Goal: Communication & Community: Share content

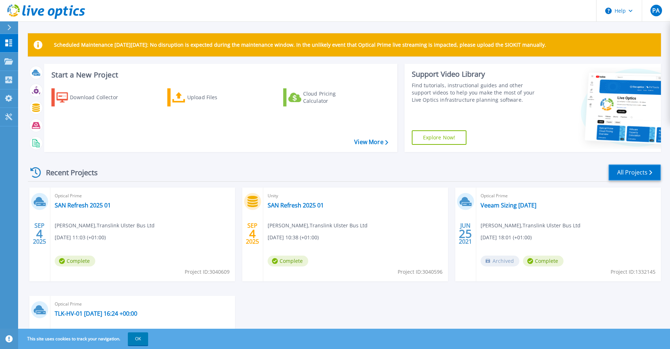
click at [628, 172] on link "All Projects" at bounding box center [635, 173] width 53 height 16
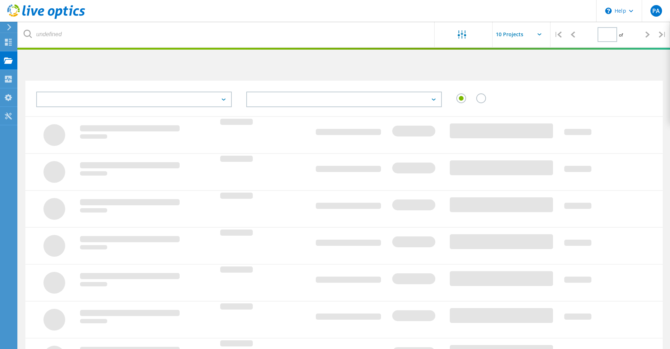
type input "1"
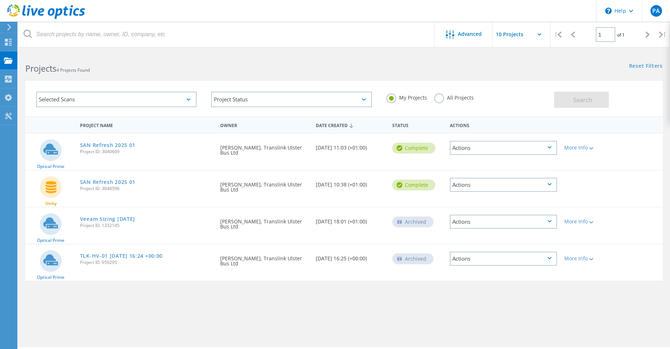
click at [533, 146] on div "Actions" at bounding box center [504, 148] width 108 height 14
click at [548, 149] on div "Actions" at bounding box center [504, 148] width 108 height 14
click at [513, 154] on div "Share" at bounding box center [504, 153] width 106 height 11
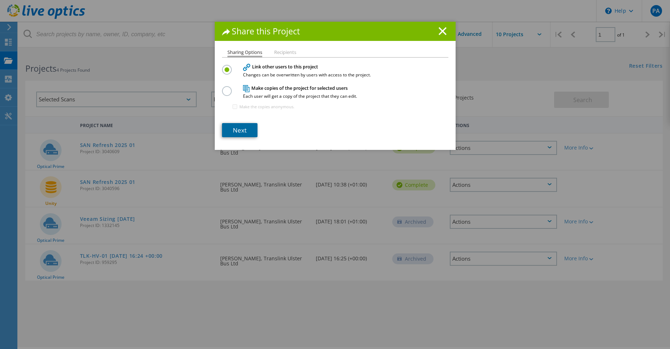
click at [237, 134] on link "Next" at bounding box center [240, 130] width 36 height 14
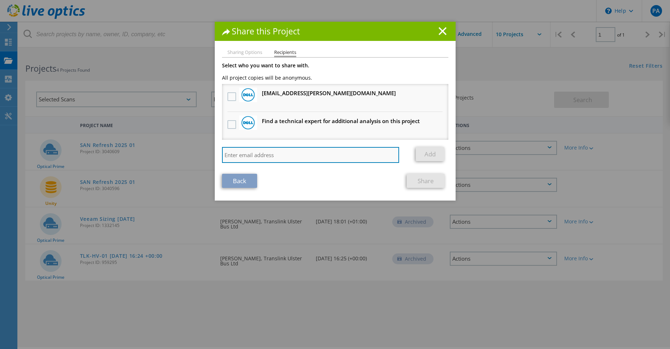
click at [261, 155] on input "search" at bounding box center [311, 155] width 178 height 16
paste input "[EMAIL_ADDRESS][DOMAIN_NAME]"
type input "[EMAIL_ADDRESS][DOMAIN_NAME]"
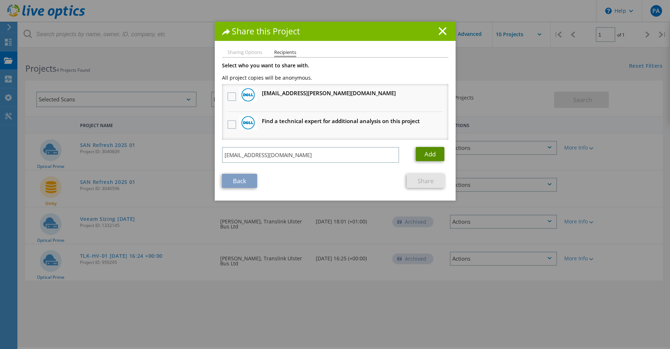
click at [425, 153] on link "Add" at bounding box center [430, 154] width 29 height 14
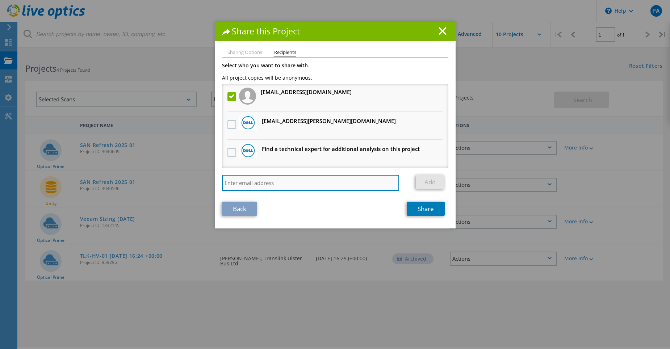
click at [303, 186] on input "search" at bounding box center [311, 183] width 178 height 16
paste input "savance@purstorage.com"
type input "savance@purstorage.com"
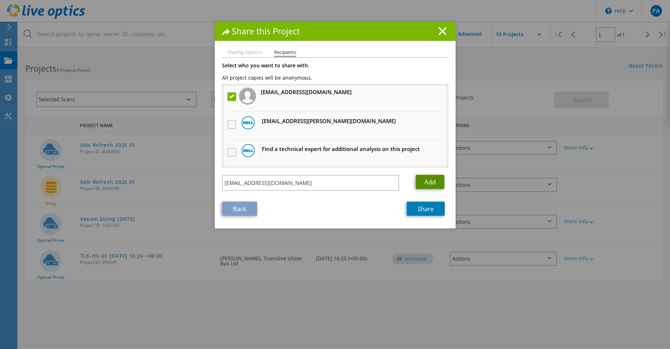
click at [431, 180] on link "Add" at bounding box center [430, 182] width 29 height 14
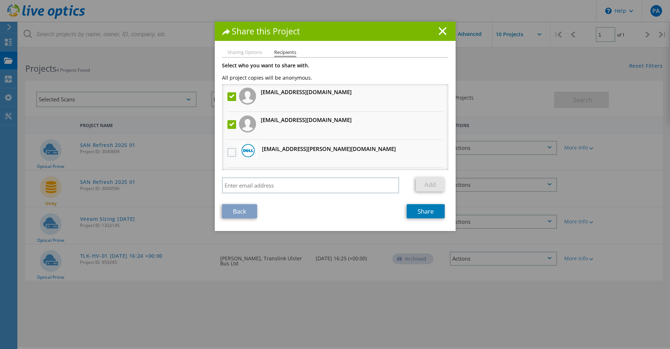
click at [232, 53] on li "Sharing Options" at bounding box center [245, 53] width 35 height 6
click at [238, 209] on link "Back" at bounding box center [239, 211] width 35 height 14
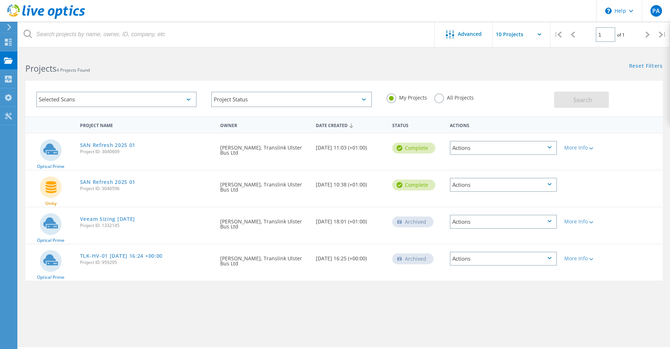
click at [499, 146] on div "Actions" at bounding box center [504, 148] width 108 height 14
click at [490, 157] on div "Share" at bounding box center [504, 153] width 106 height 11
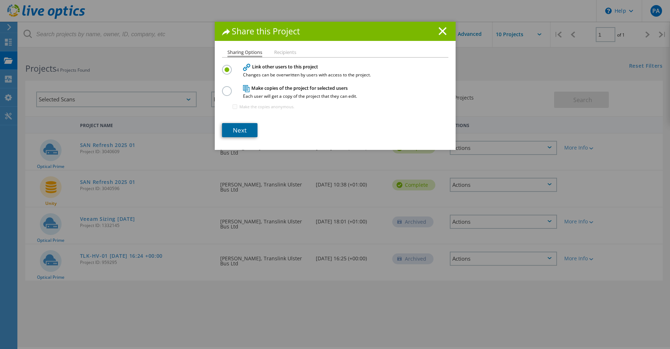
click at [242, 131] on link "Next" at bounding box center [240, 130] width 36 height 14
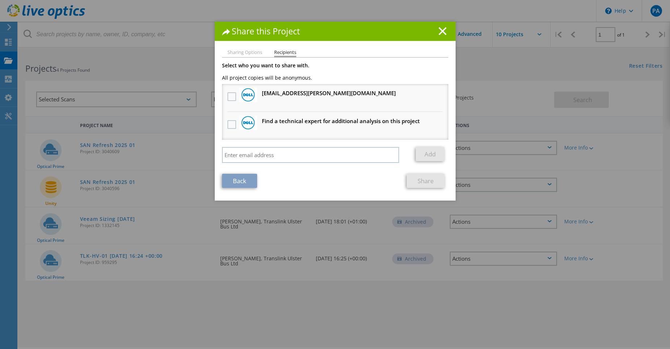
click at [236, 185] on link "Back" at bounding box center [239, 181] width 35 height 14
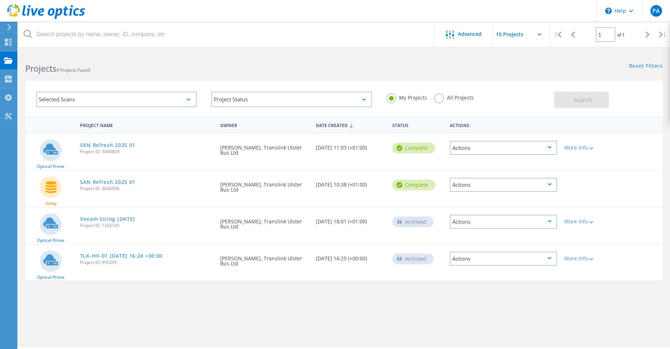
click at [529, 145] on div "Actions" at bounding box center [504, 148] width 108 height 14
click at [479, 154] on div "Share" at bounding box center [504, 153] width 106 height 11
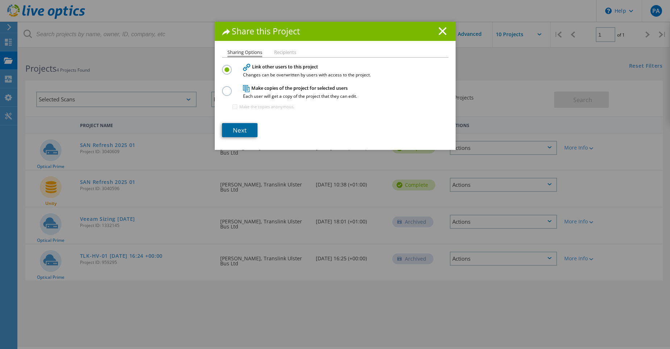
click at [247, 128] on link "Next" at bounding box center [240, 130] width 36 height 14
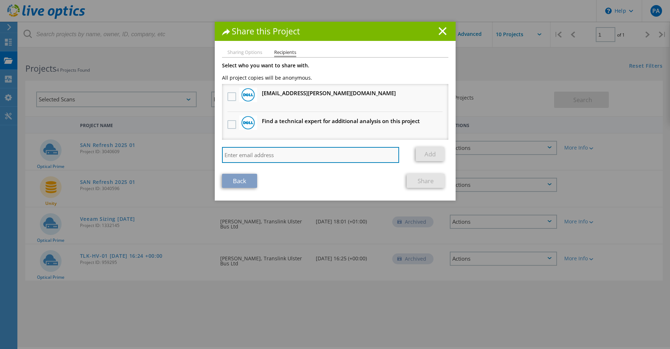
click at [261, 154] on input "search" at bounding box center [311, 155] width 178 height 16
click at [312, 159] on input "search" at bounding box center [311, 155] width 178 height 16
paste input "[EMAIL_ADDRESS][DOMAIN_NAME]"
type input "[EMAIL_ADDRESS][DOMAIN_NAME]"
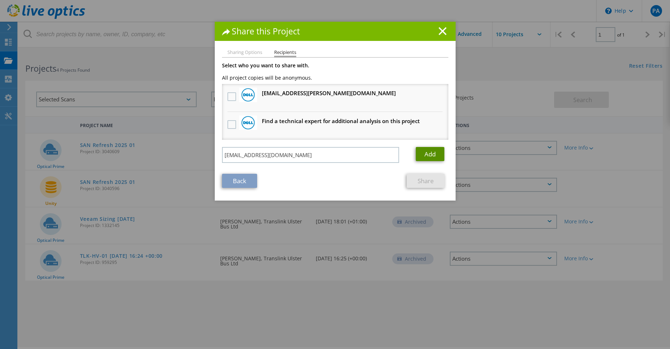
click at [423, 155] on link "Add" at bounding box center [430, 154] width 29 height 14
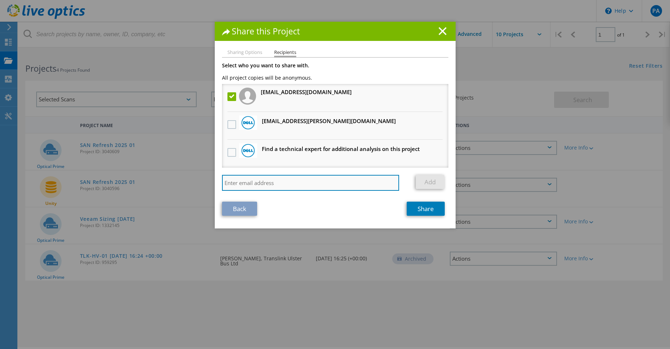
click at [274, 186] on input "search" at bounding box center [311, 183] width 178 height 16
paste input "savance@purstorage.com"
type input "savance@purstorage.com"
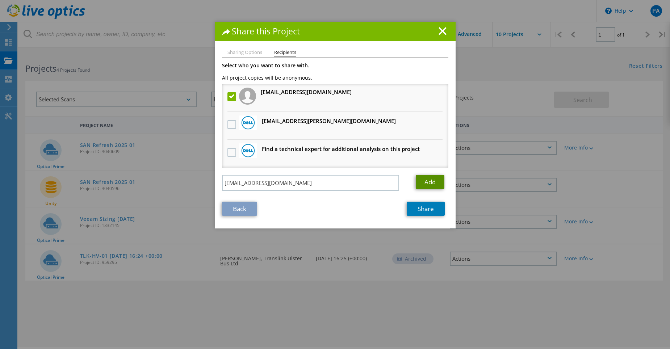
click at [421, 180] on link "Add" at bounding box center [430, 182] width 29 height 14
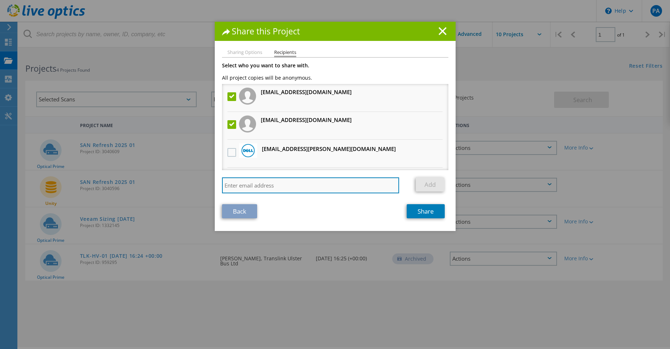
click at [280, 190] on input "search" at bounding box center [311, 186] width 178 height 16
type input "j"
type input "John.Loughlin@translink.co.uk"
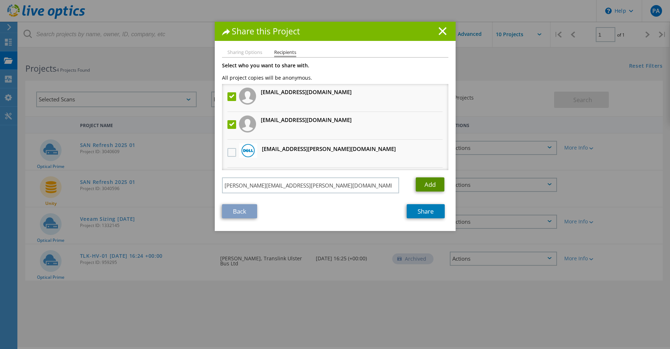
click at [420, 180] on link "Add" at bounding box center [430, 185] width 29 height 14
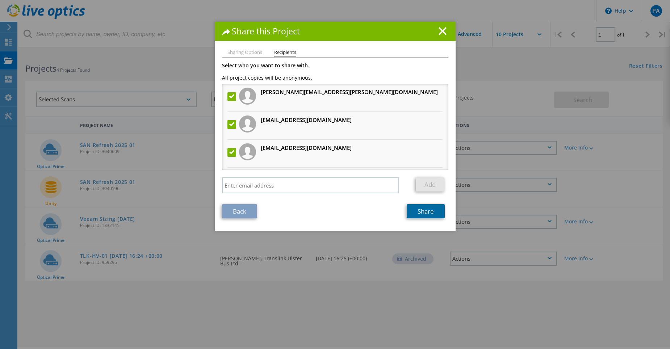
click at [421, 213] on link "Share" at bounding box center [426, 211] width 38 height 14
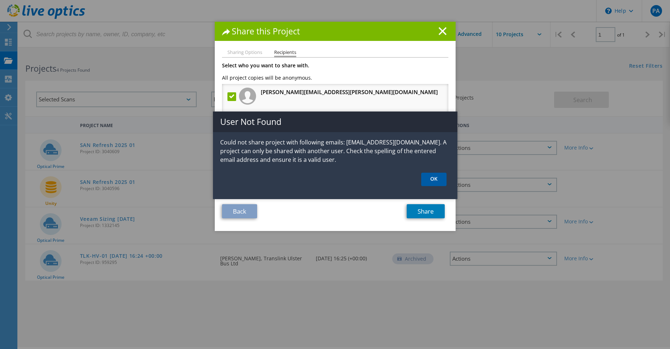
click at [434, 180] on link "OK" at bounding box center [433, 179] width 25 height 13
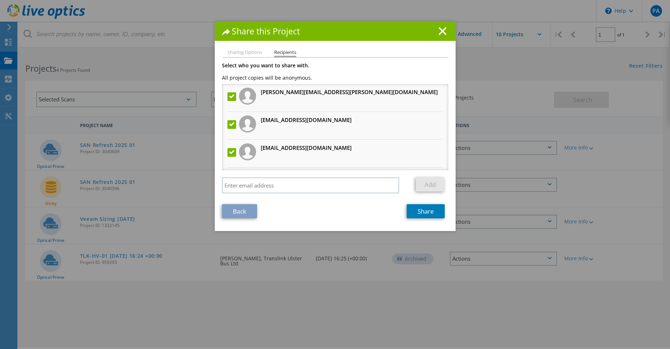
click at [240, 50] on li "Sharing Options" at bounding box center [245, 53] width 35 height 6
click at [240, 51] on li "Sharing Options" at bounding box center [245, 53] width 35 height 6
click at [240, 53] on li "Sharing Options" at bounding box center [245, 53] width 35 height 6
drag, startPoint x: 240, startPoint y: 53, endPoint x: 236, endPoint y: 52, distance: 4.4
click at [236, 52] on li "Sharing Options" at bounding box center [245, 53] width 35 height 6
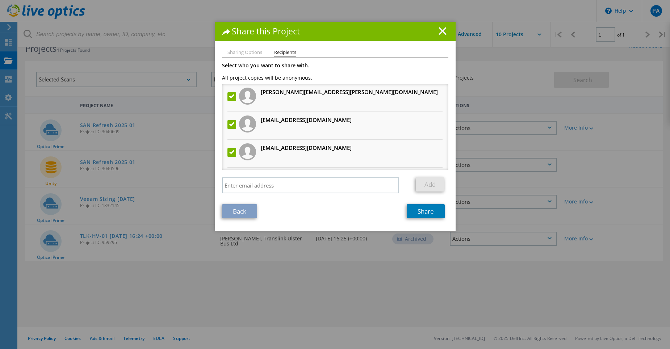
click at [441, 32] on line at bounding box center [442, 31] width 7 height 7
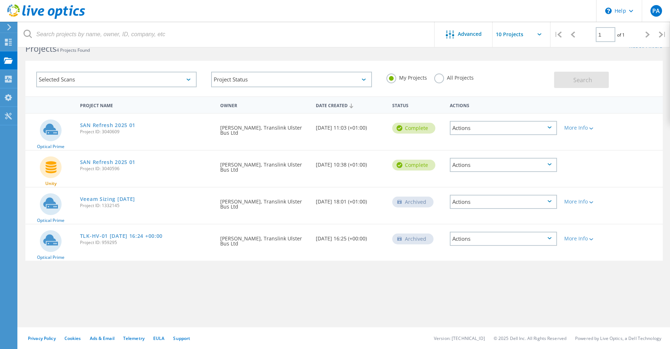
click at [530, 125] on div "Actions" at bounding box center [504, 128] width 108 height 14
click at [594, 128] on icon at bounding box center [592, 129] width 4 height 2
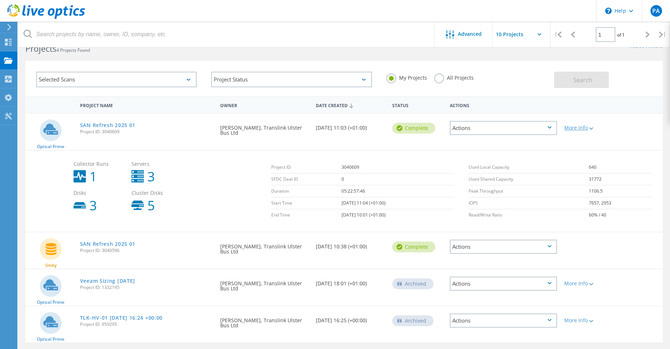
click at [594, 127] on div at bounding box center [590, 128] width 5 height 4
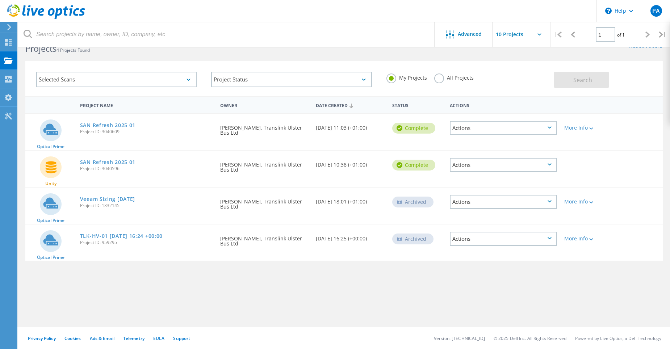
click at [554, 126] on div "Actions" at bounding box center [504, 128] width 108 height 14
click at [505, 132] on div "Share" at bounding box center [504, 133] width 106 height 11
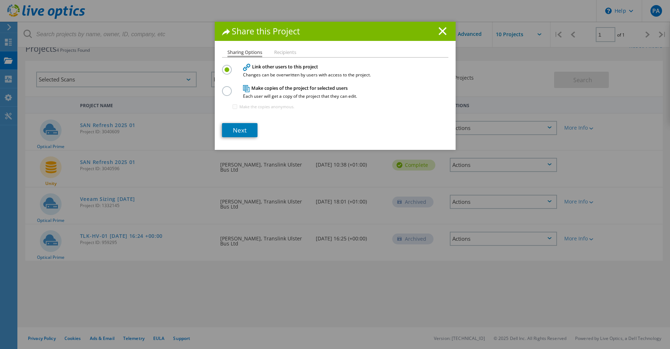
click at [222, 88] on label at bounding box center [228, 87] width 13 height 2
click at [0, 0] on input "radio" at bounding box center [0, 0] width 0 height 0
click at [226, 67] on label at bounding box center [228, 66] width 13 height 2
click at [0, 0] on input "radio" at bounding box center [0, 0] width 0 height 0
click at [245, 129] on link "Next" at bounding box center [240, 130] width 36 height 14
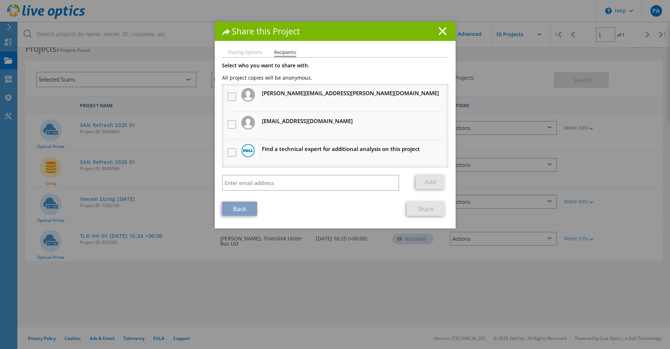
click at [232, 97] on label at bounding box center [233, 96] width 11 height 9
click at [0, 0] on input "checkbox" at bounding box center [0, 0] width 0 height 0
click at [231, 124] on label at bounding box center [233, 124] width 11 height 9
click at [0, 0] on input "checkbox" at bounding box center [0, 0] width 0 height 0
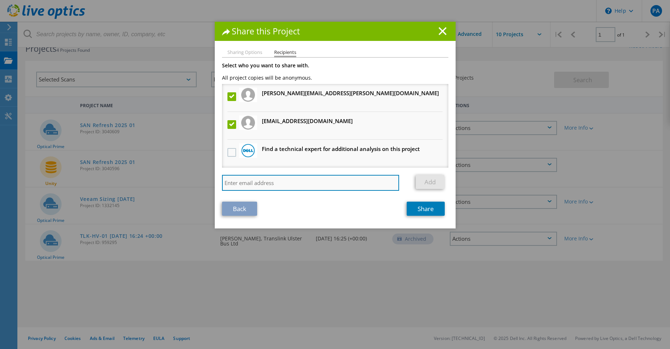
click at [300, 180] on input "search" at bounding box center [311, 183] width 178 height 16
paste input "savance@purestorage.com"
type input "savance@purestorage.com"
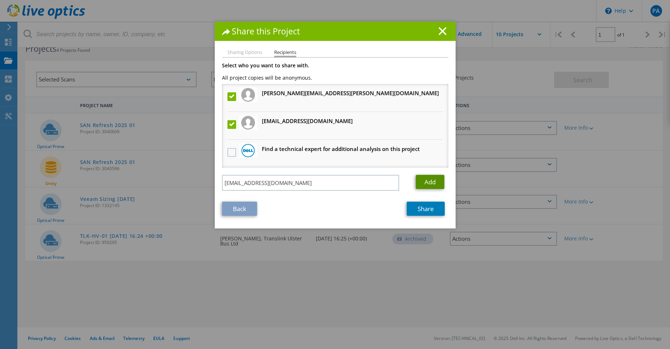
click at [423, 180] on link "Add" at bounding box center [430, 182] width 29 height 14
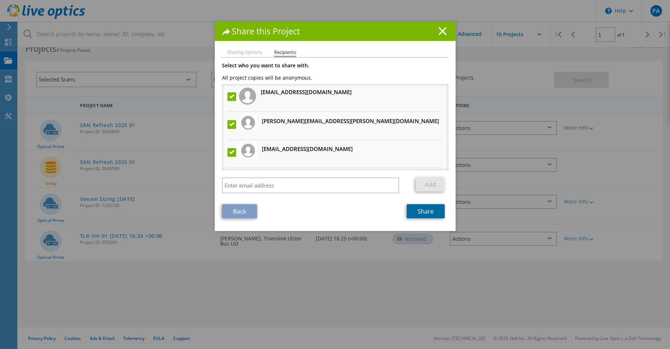
click at [420, 212] on link "Share" at bounding box center [426, 211] width 38 height 14
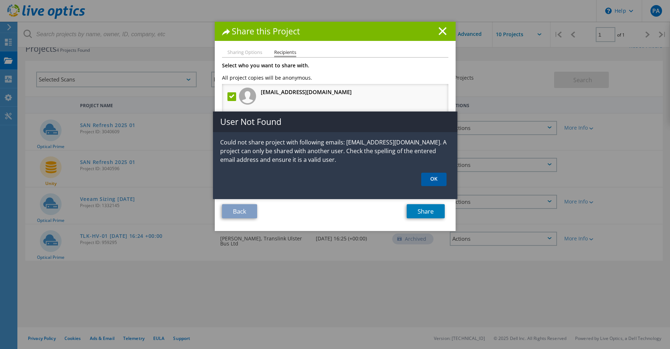
click at [433, 181] on link "OK" at bounding box center [433, 179] width 25 height 13
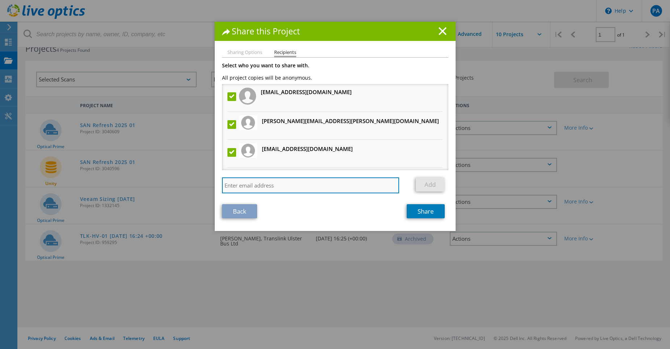
click at [257, 185] on input "search" at bounding box center [311, 186] width 178 height 16
paste input "[EMAIL_ADDRESS][DOMAIN_NAME]"
type input "[EMAIL_ADDRESS][DOMAIN_NAME]"
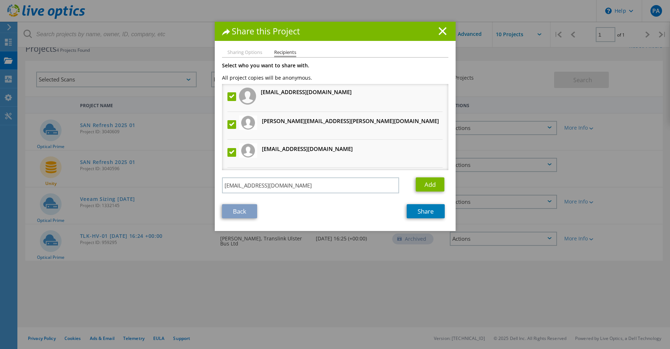
click at [228, 97] on label at bounding box center [233, 96] width 11 height 9
click at [0, 0] on input "checkbox" at bounding box center [0, 0] width 0 height 0
click at [303, 187] on input "[EMAIL_ADDRESS][DOMAIN_NAME]" at bounding box center [311, 186] width 178 height 16
click at [429, 186] on link "Add" at bounding box center [430, 185] width 29 height 14
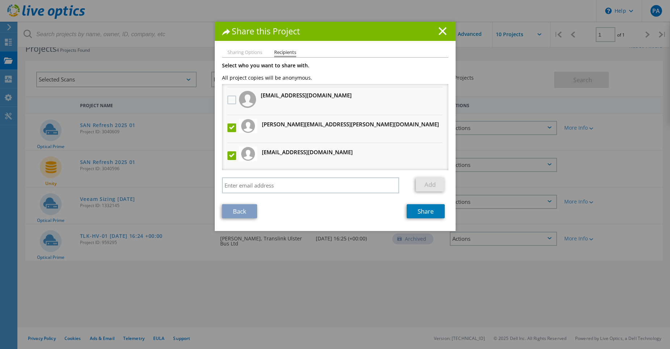
scroll to position [34, 0]
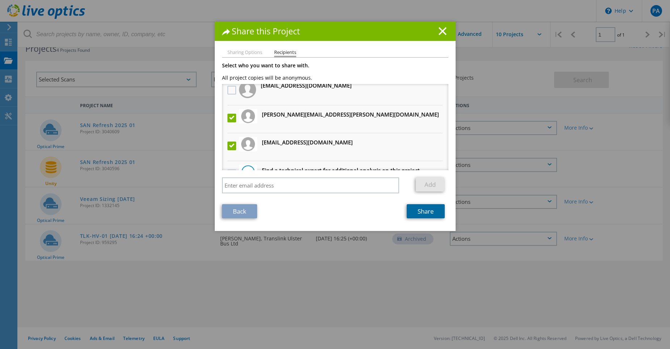
click at [424, 210] on link "Share" at bounding box center [426, 211] width 38 height 14
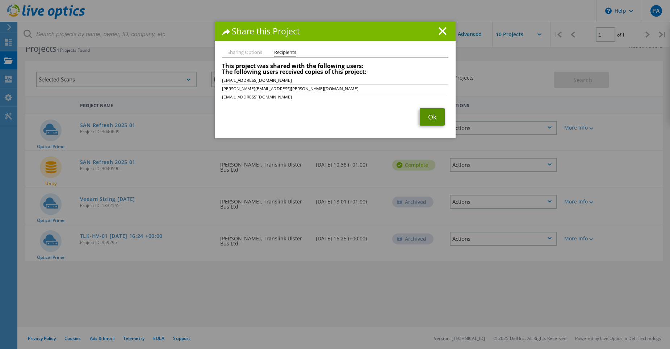
click at [428, 118] on link "Ok" at bounding box center [432, 116] width 25 height 17
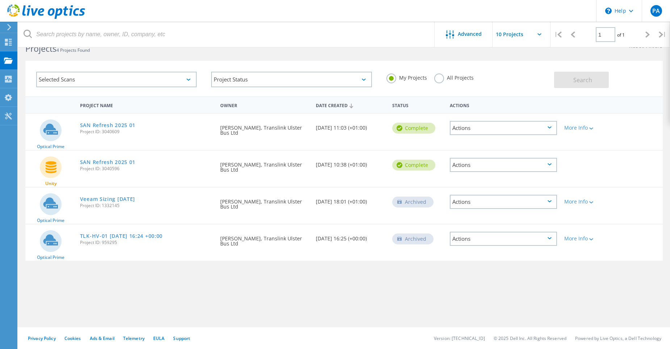
click at [552, 165] on div "Actions" at bounding box center [504, 165] width 108 height 14
click at [492, 172] on div "Share" at bounding box center [504, 170] width 106 height 11
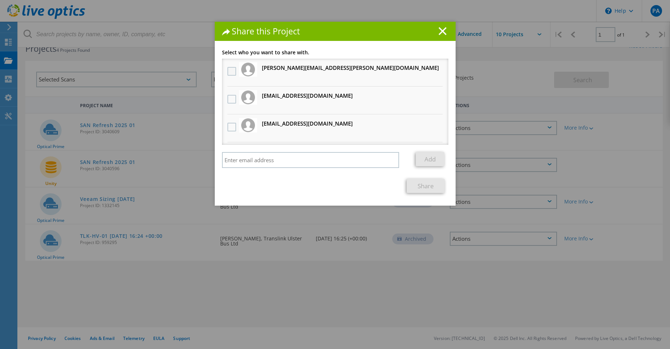
click at [230, 70] on label at bounding box center [233, 71] width 11 height 9
click at [0, 0] on input "checkbox" at bounding box center [0, 0] width 0 height 0
click at [228, 99] on label at bounding box center [233, 99] width 11 height 9
click at [0, 0] on input "checkbox" at bounding box center [0, 0] width 0 height 0
click at [229, 129] on label at bounding box center [233, 127] width 11 height 9
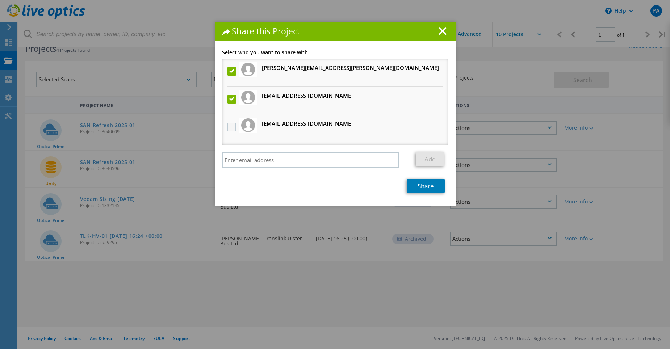
click at [0, 0] on input "checkbox" at bounding box center [0, 0] width 0 height 0
click at [424, 186] on link "Share" at bounding box center [426, 186] width 38 height 14
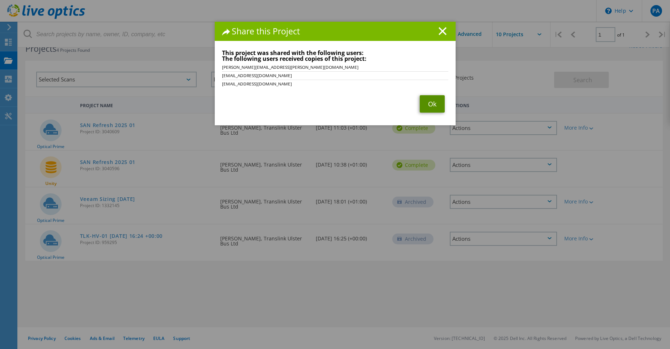
click at [435, 102] on link "Ok" at bounding box center [432, 103] width 25 height 17
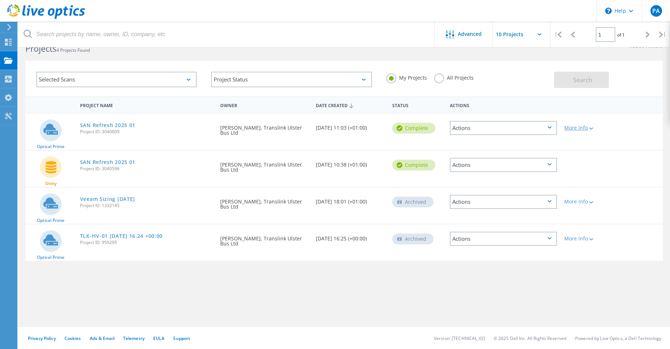
click at [575, 129] on div "More Info" at bounding box center [587, 127] width 44 height 5
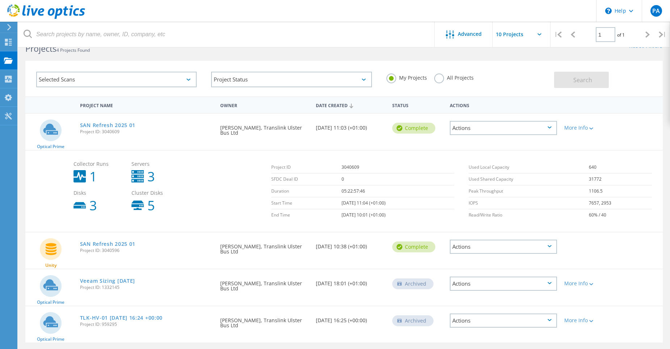
click at [544, 129] on div "Actions" at bounding box center [504, 128] width 108 height 14
click at [544, 129] on div "Share" at bounding box center [504, 133] width 106 height 11
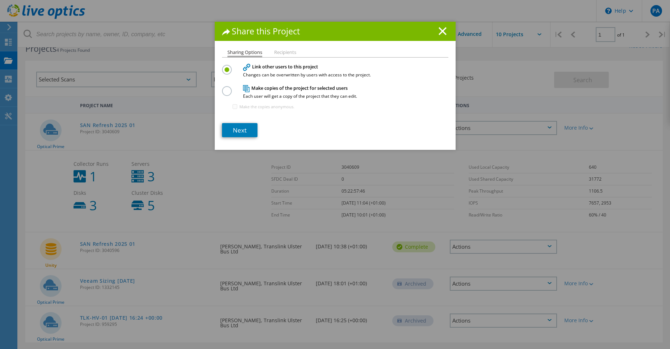
click at [282, 50] on li "Recipients" at bounding box center [285, 53] width 22 height 6
click at [238, 129] on link "Next" at bounding box center [240, 130] width 36 height 14
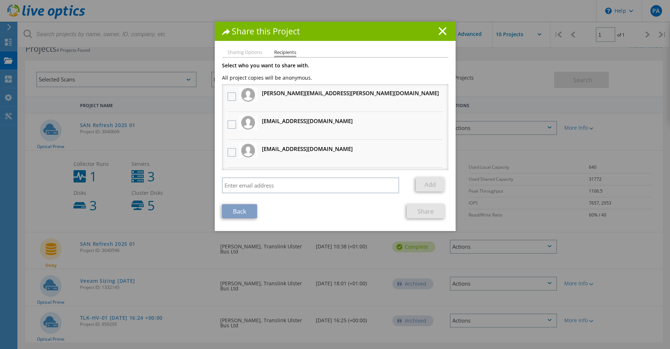
scroll to position [25, 0]
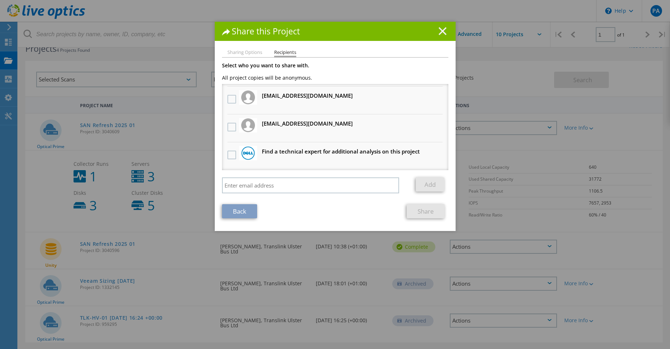
click at [440, 33] on icon at bounding box center [443, 31] width 8 height 8
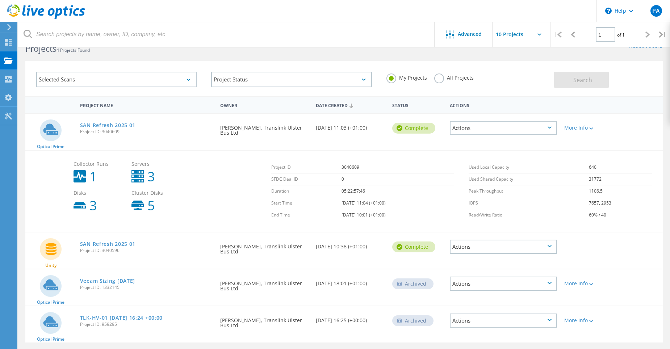
click at [552, 129] on div "Actions" at bounding box center [504, 128] width 108 height 14
click at [636, 123] on div "Optical Prime SAN Refresh 2025 01 Project ID: 3040609 Requested By Paul Anderso…" at bounding box center [344, 132] width 638 height 36
click at [595, 126] on div "More Info" at bounding box center [587, 127] width 44 height 5
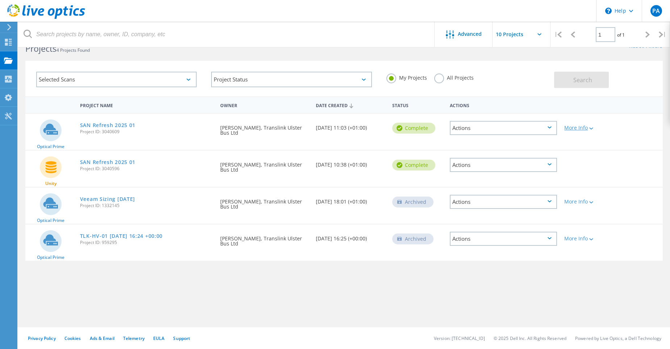
click at [583, 126] on div "More Info" at bounding box center [587, 127] width 44 height 5
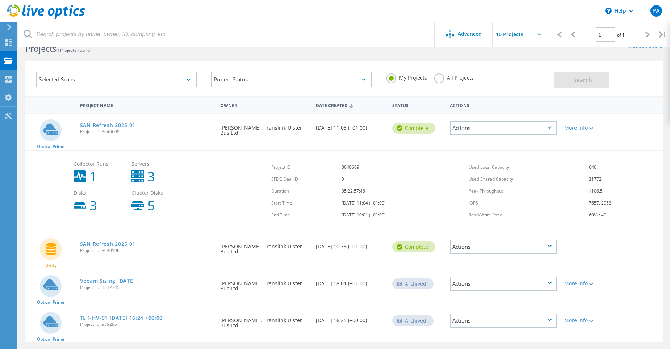
click at [592, 126] on div at bounding box center [590, 128] width 5 height 4
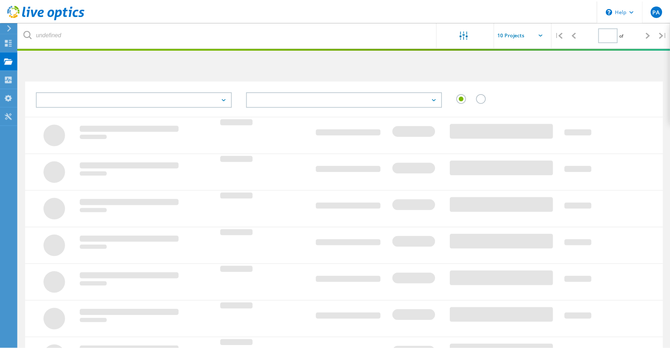
scroll to position [20, 0]
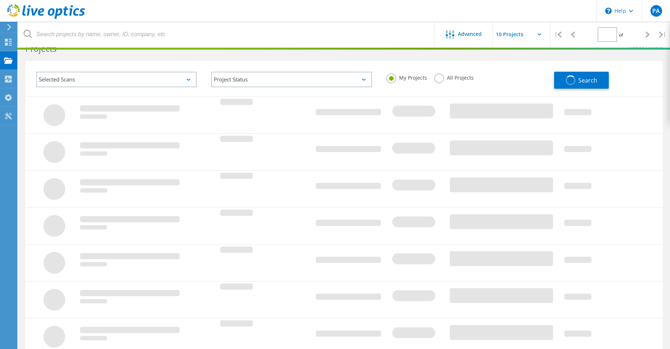
type input "1"
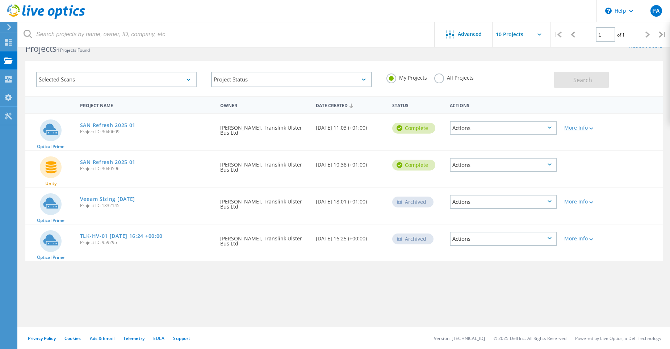
click at [573, 128] on div "More Info" at bounding box center [587, 127] width 44 height 5
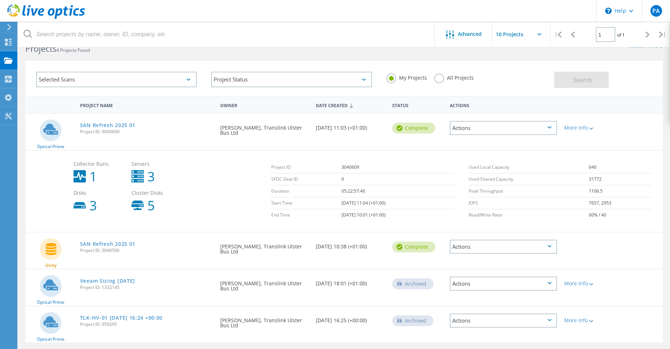
click at [491, 130] on div "Actions" at bounding box center [504, 128] width 108 height 14
click at [471, 107] on div "View Project" at bounding box center [504, 111] width 106 height 11
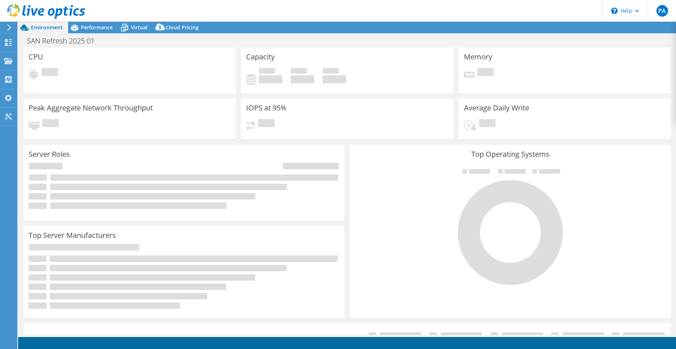
select select "USD"
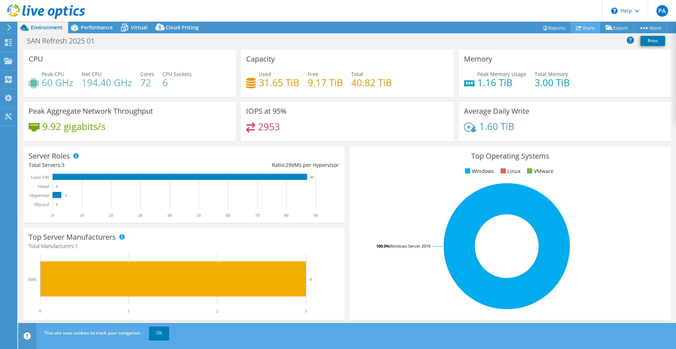
click at [581, 30] on link "Share" at bounding box center [585, 27] width 30 height 11
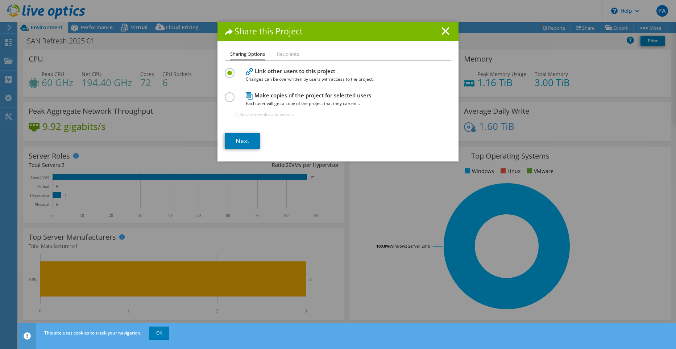
click at [444, 29] on icon at bounding box center [445, 31] width 8 height 8
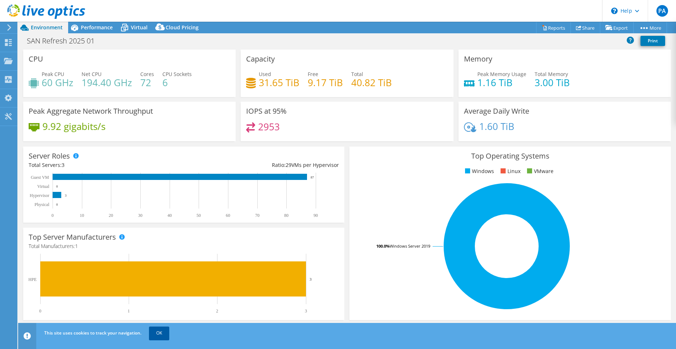
click at [153, 334] on link "OK" at bounding box center [159, 333] width 20 height 13
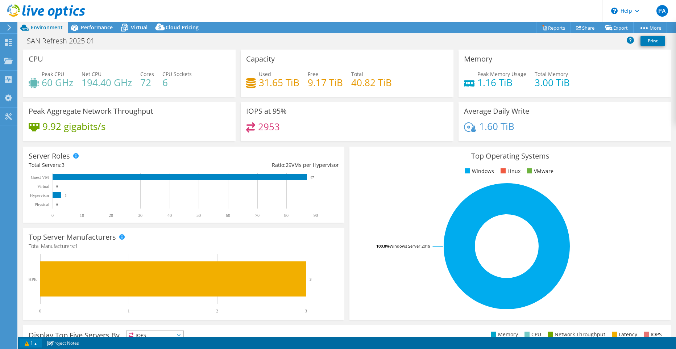
click at [38, 344] on link "1" at bounding box center [31, 343] width 22 height 9
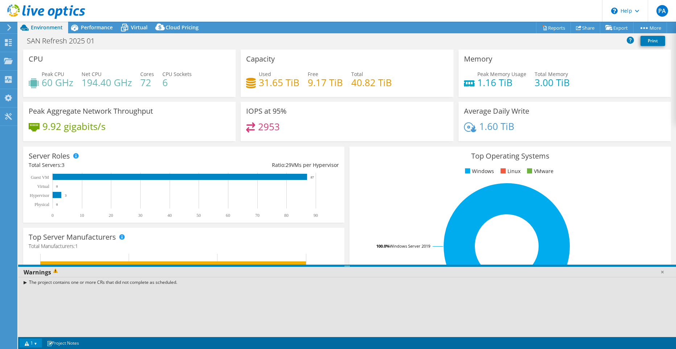
click at [39, 344] on link "1" at bounding box center [31, 343] width 22 height 9
